Goal: Leave review/rating

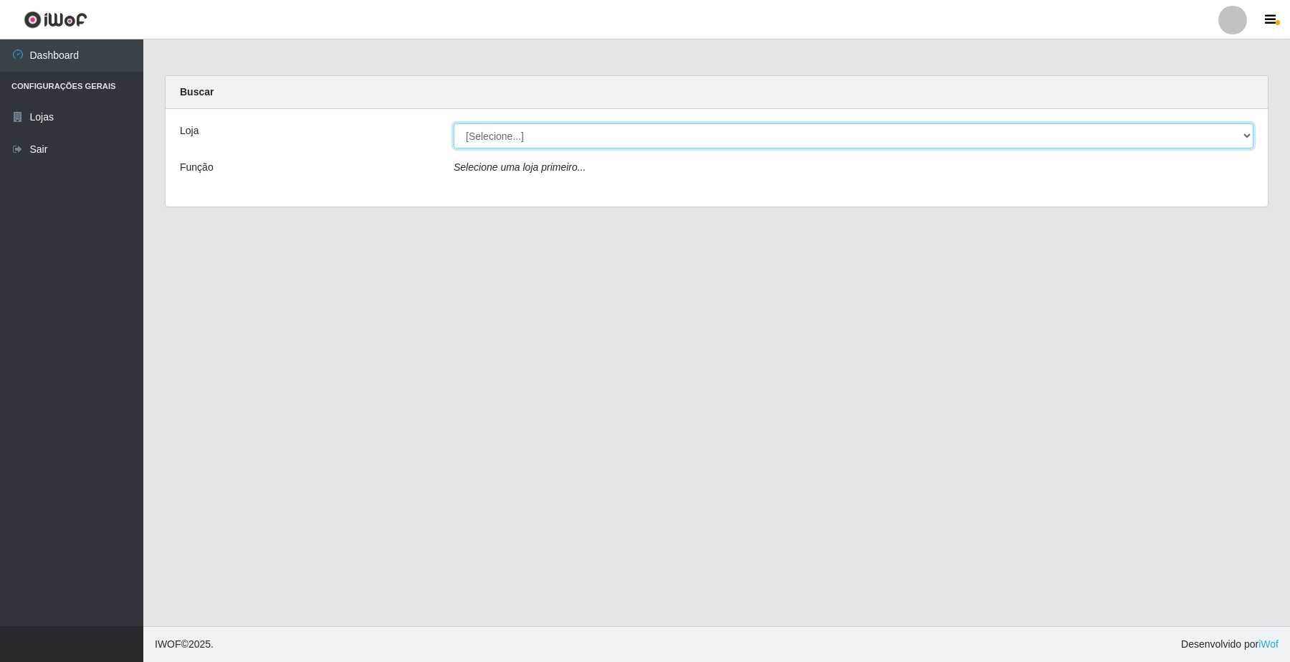
click at [1240, 134] on select "[Selecione...] O Filezão - Centenário" at bounding box center [854, 135] width 800 height 25
select select "203"
click at [454, 123] on select "[Selecione...] O Filezão - Centenário" at bounding box center [854, 135] width 800 height 25
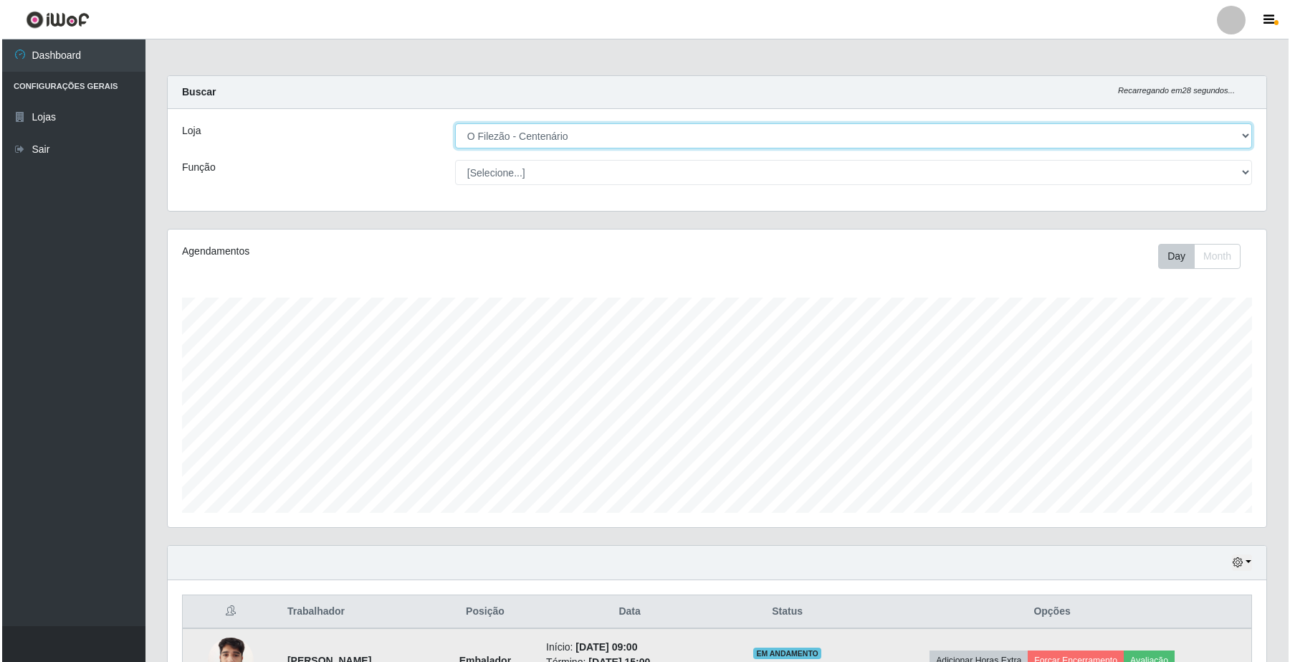
scroll to position [163, 0]
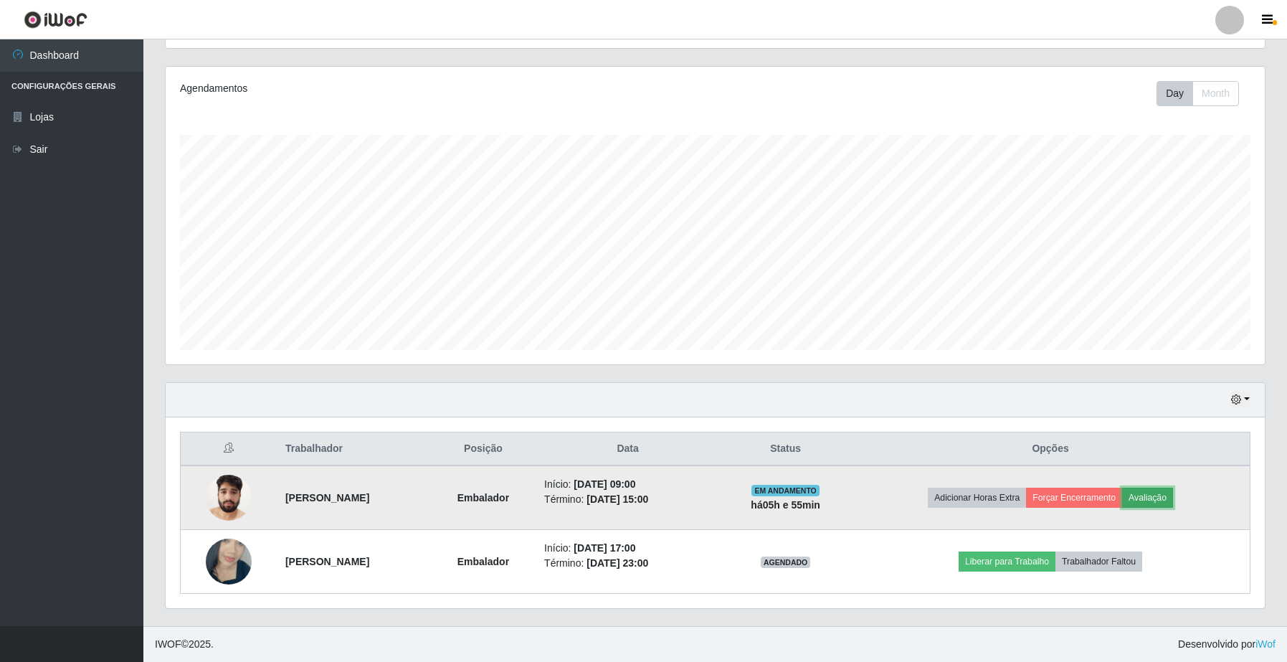
click at [1173, 502] on button "Avaliação" at bounding box center [1147, 497] width 51 height 20
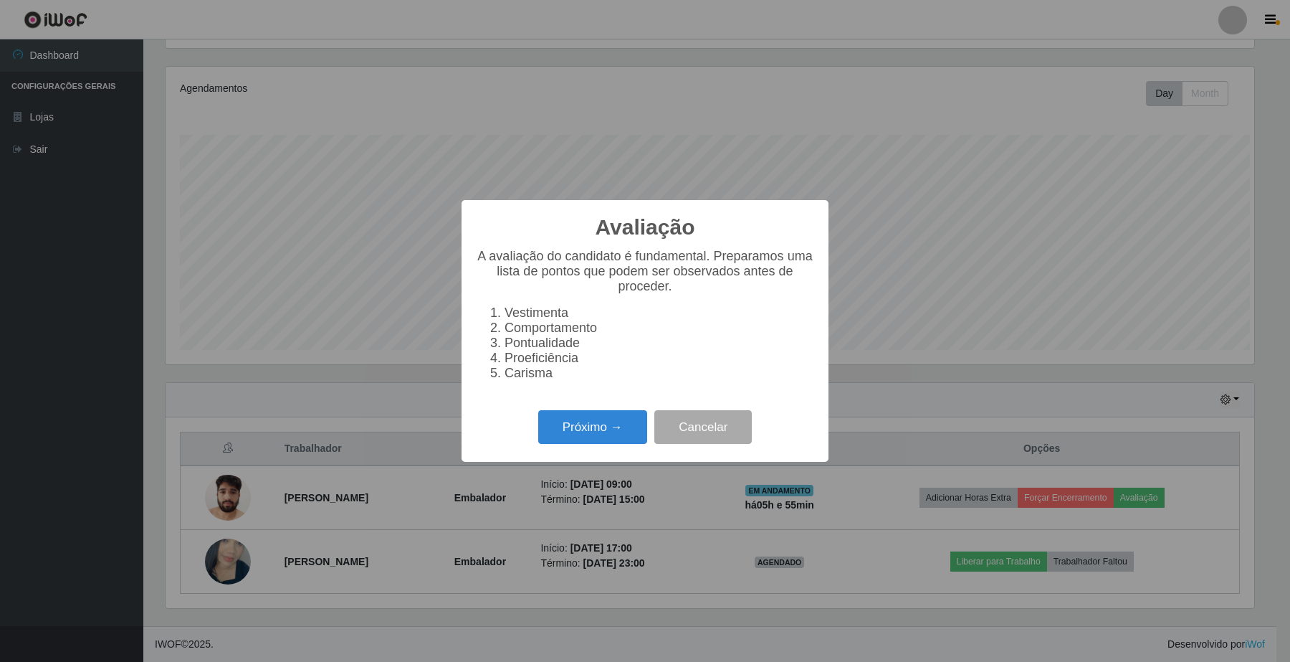
scroll to position [298, 1088]
click at [578, 432] on button "Próximo →" at bounding box center [592, 427] width 109 height 34
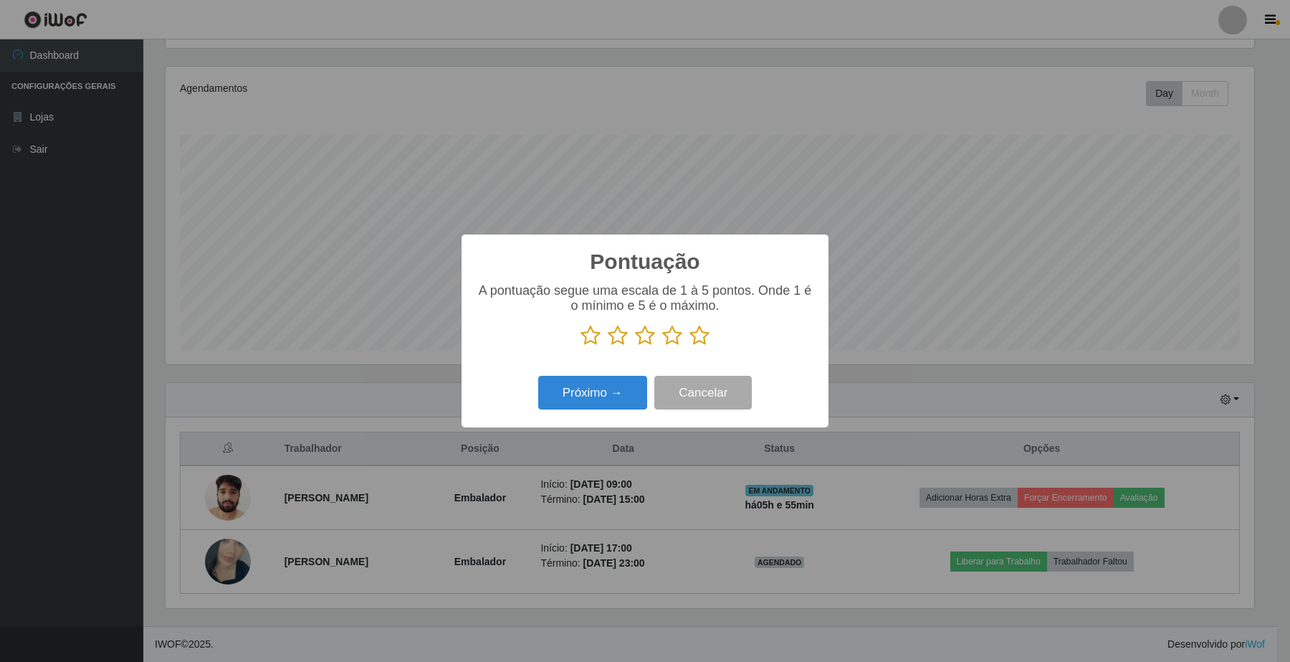
click at [702, 340] on icon at bounding box center [700, 336] width 20 height 22
click at [690, 346] on input "radio" at bounding box center [690, 346] width 0 height 0
click at [620, 394] on button "Próximo →" at bounding box center [592, 393] width 109 height 34
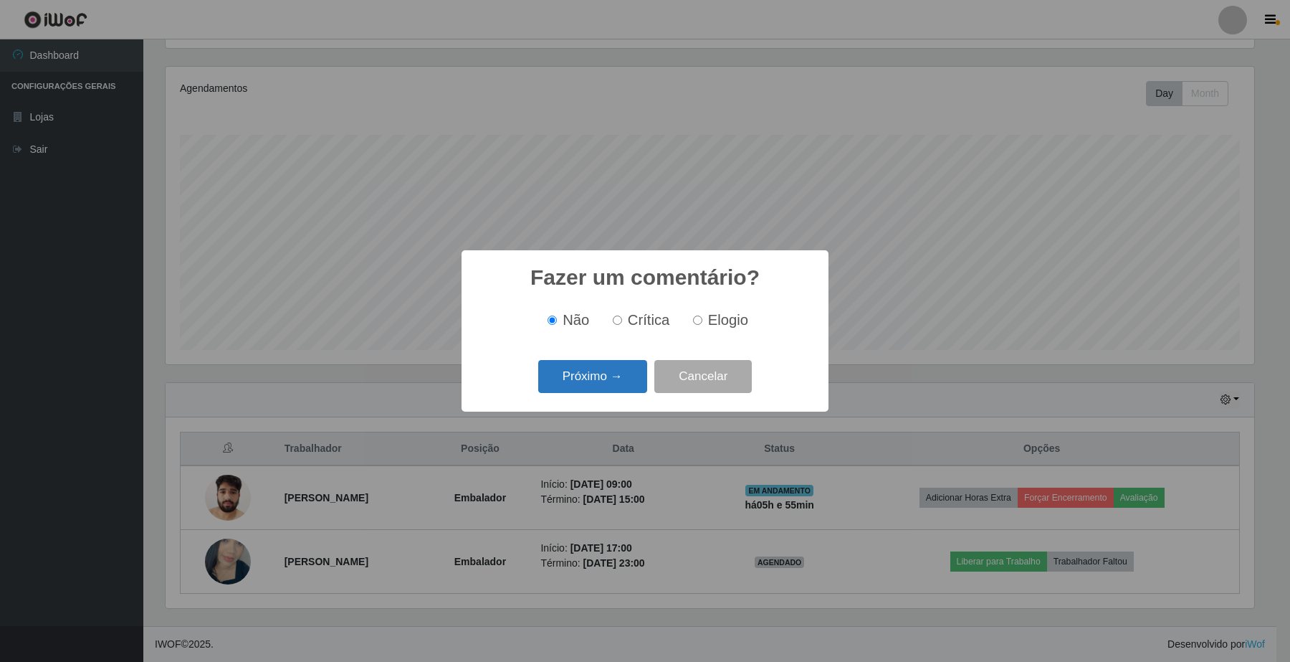
click at [576, 377] on button "Próximo →" at bounding box center [592, 377] width 109 height 34
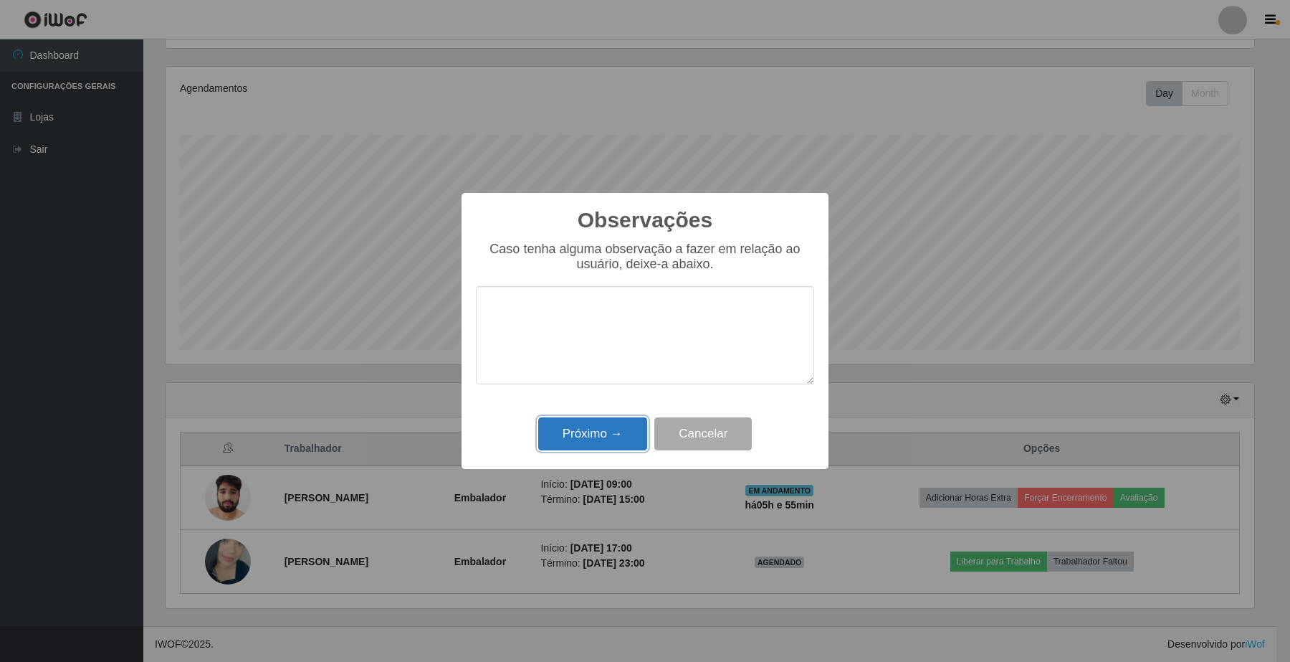
click at [574, 426] on button "Próximo →" at bounding box center [592, 434] width 109 height 34
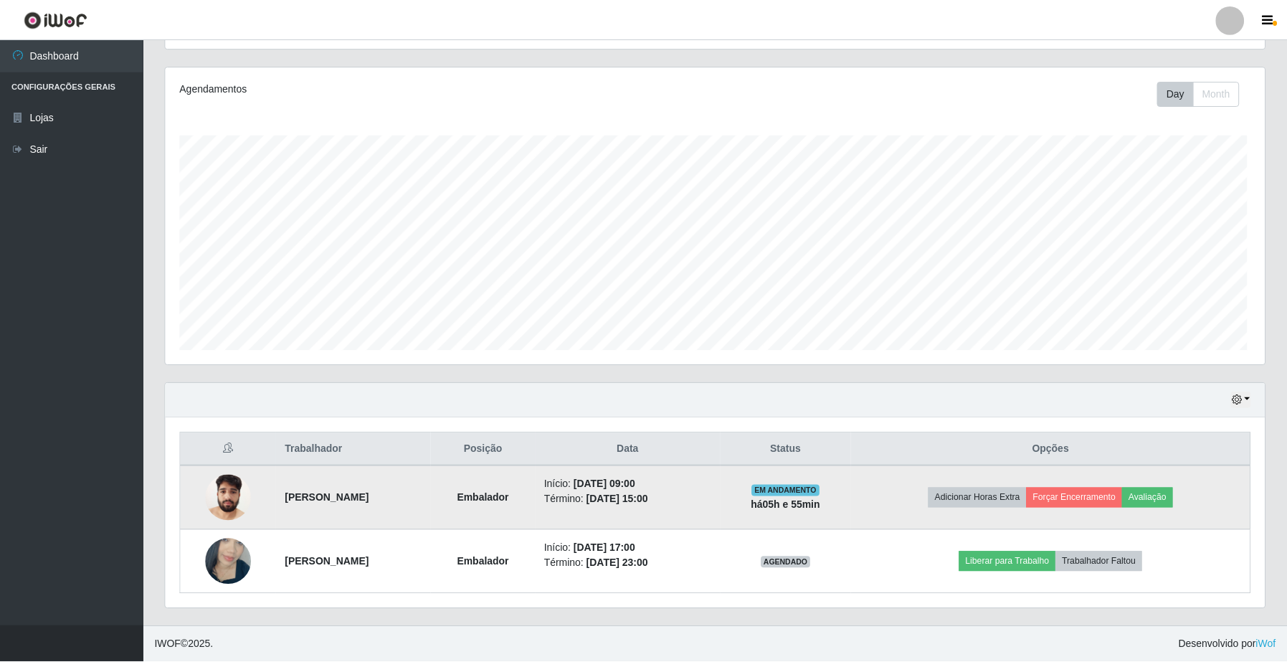
scroll to position [298, 1098]
click at [1094, 498] on button "Forçar Encerramento" at bounding box center [1074, 497] width 96 height 20
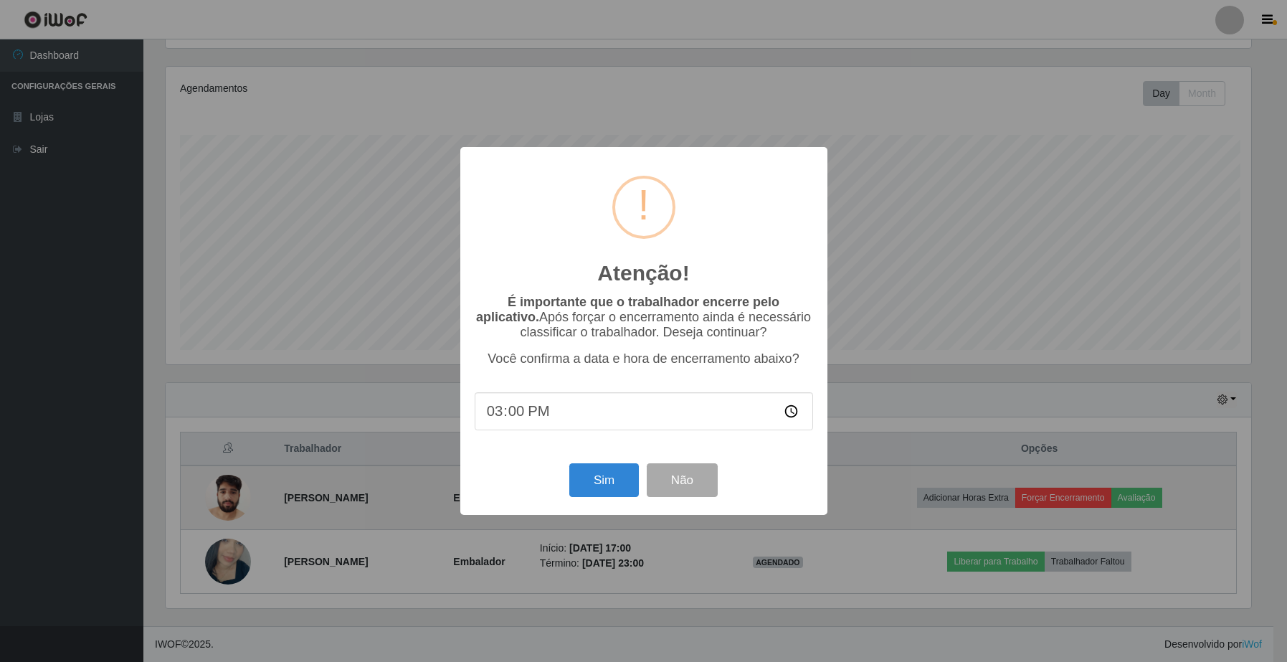
scroll to position [298, 1088]
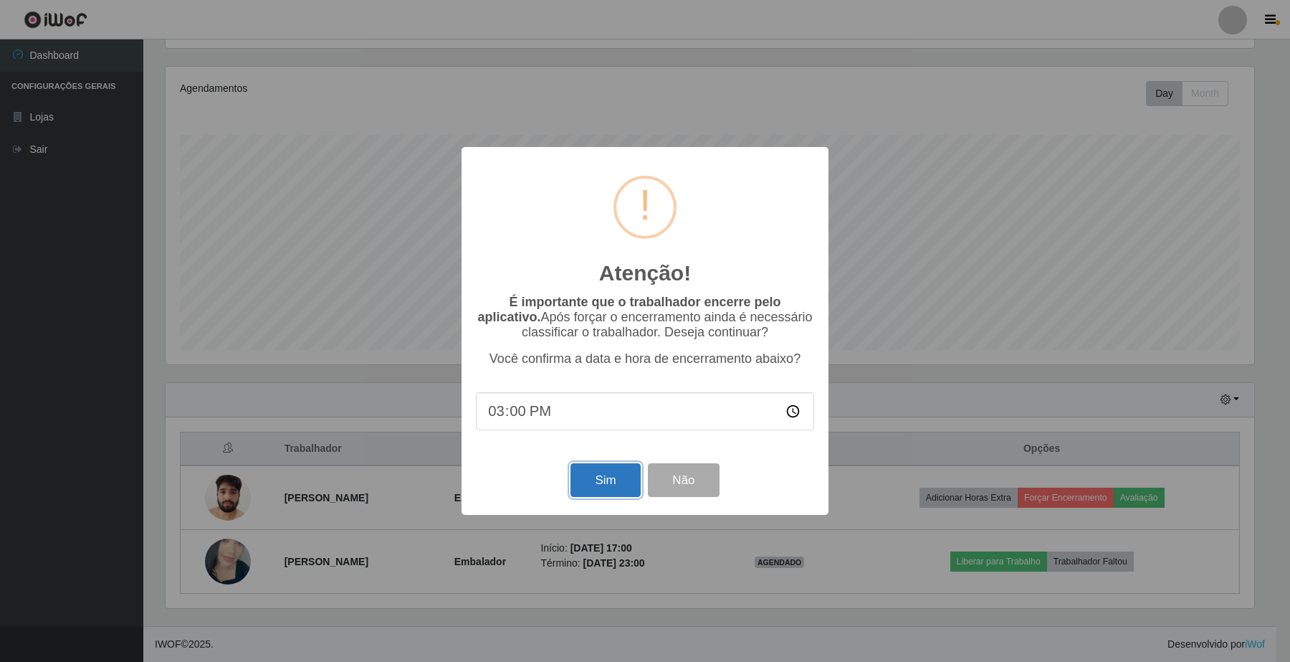
click at [601, 475] on button "Sim" at bounding box center [606, 480] width 70 height 34
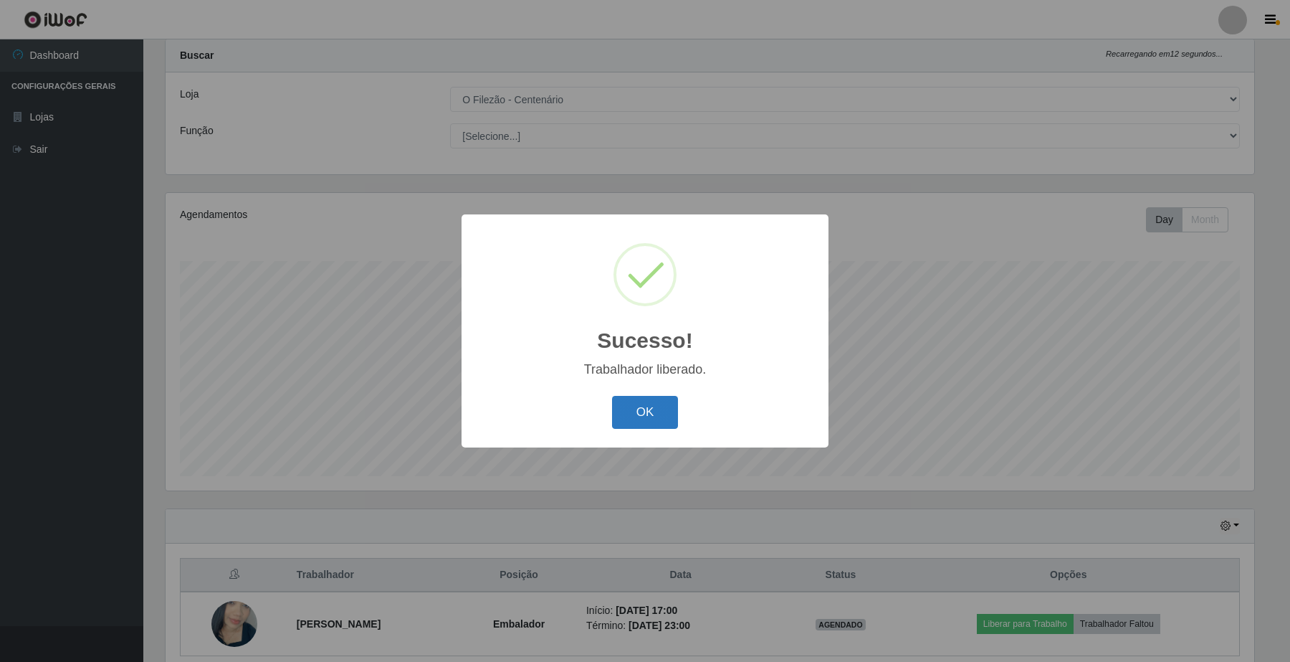
click at [643, 402] on button "OK" at bounding box center [645, 413] width 67 height 34
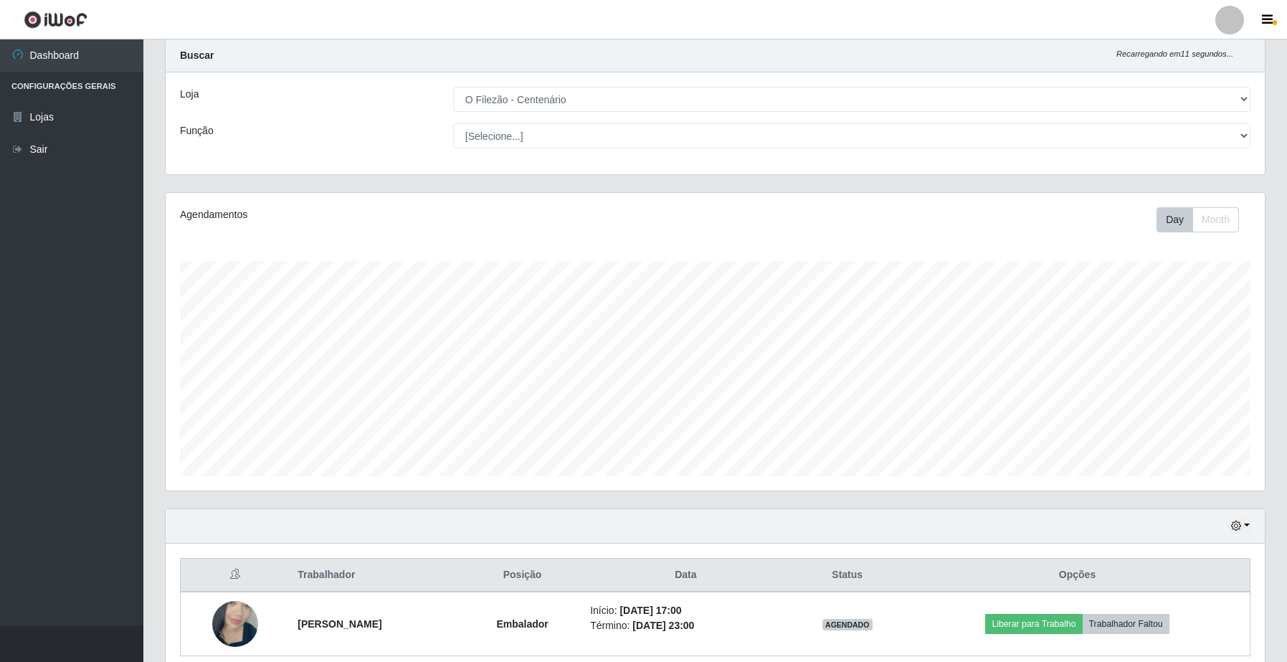
scroll to position [100, 0]
